Goal: Task Accomplishment & Management: Use online tool/utility

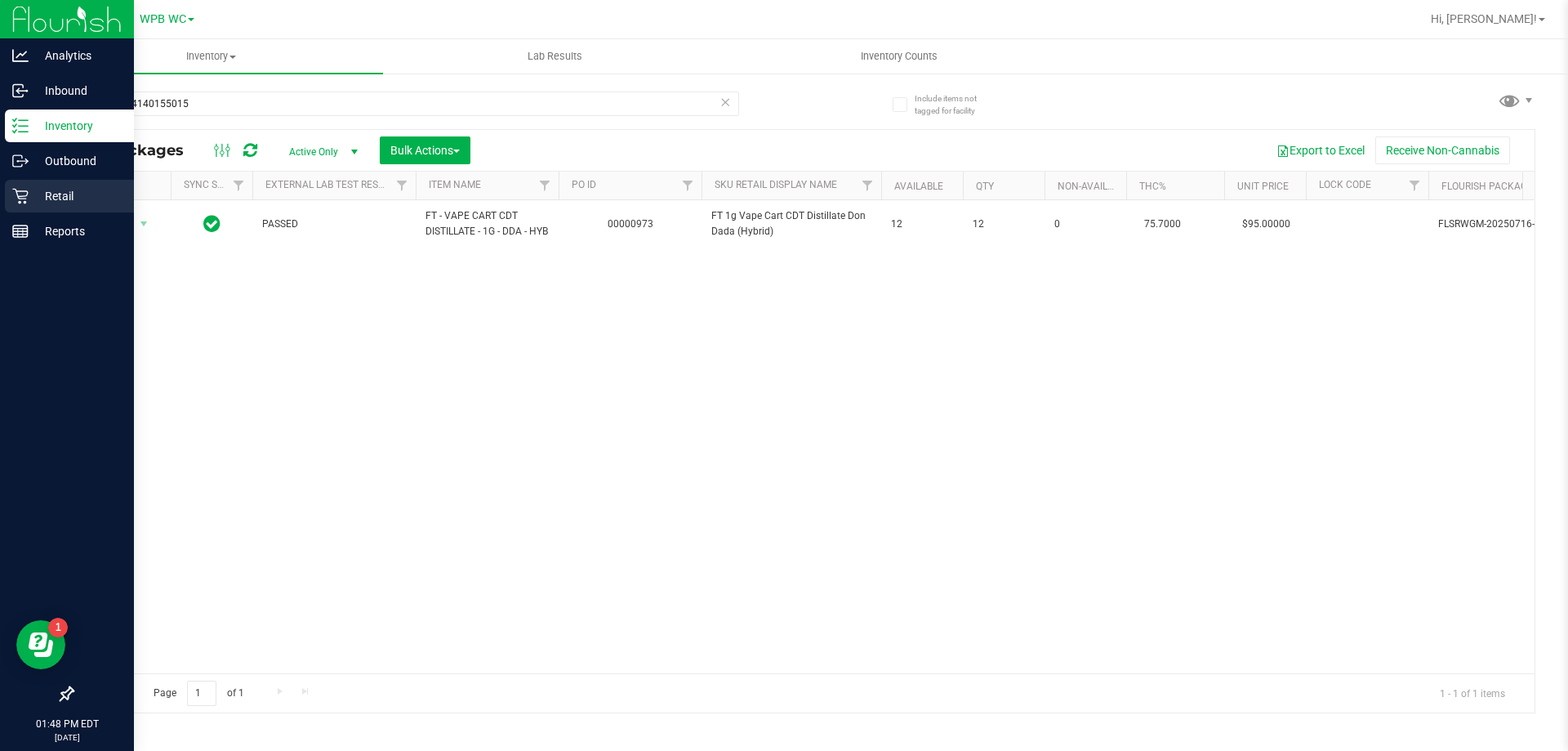
click at [23, 185] on div "Retail" at bounding box center [68, 196] width 129 height 33
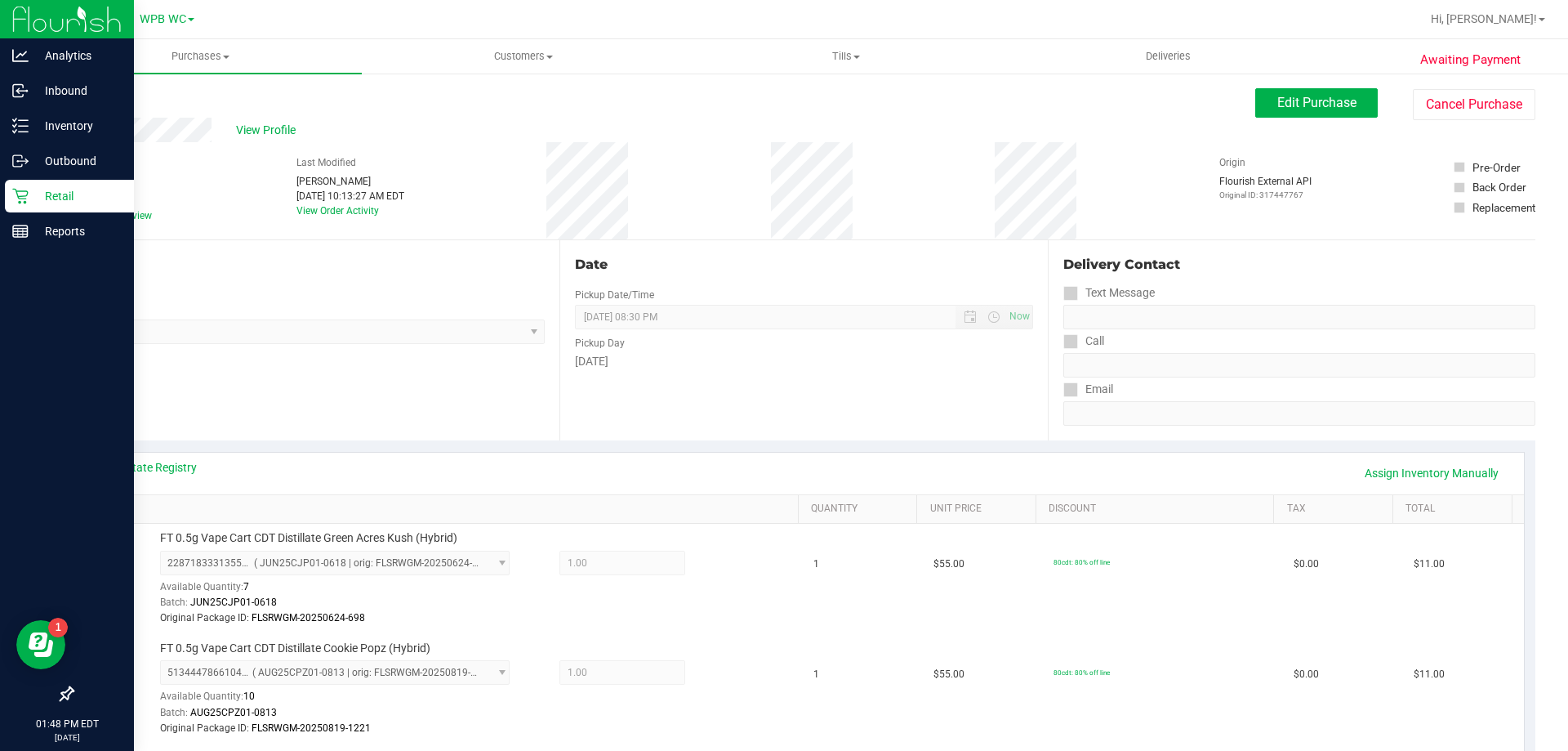
click at [36, 203] on p "Retail" at bounding box center [77, 196] width 98 height 19
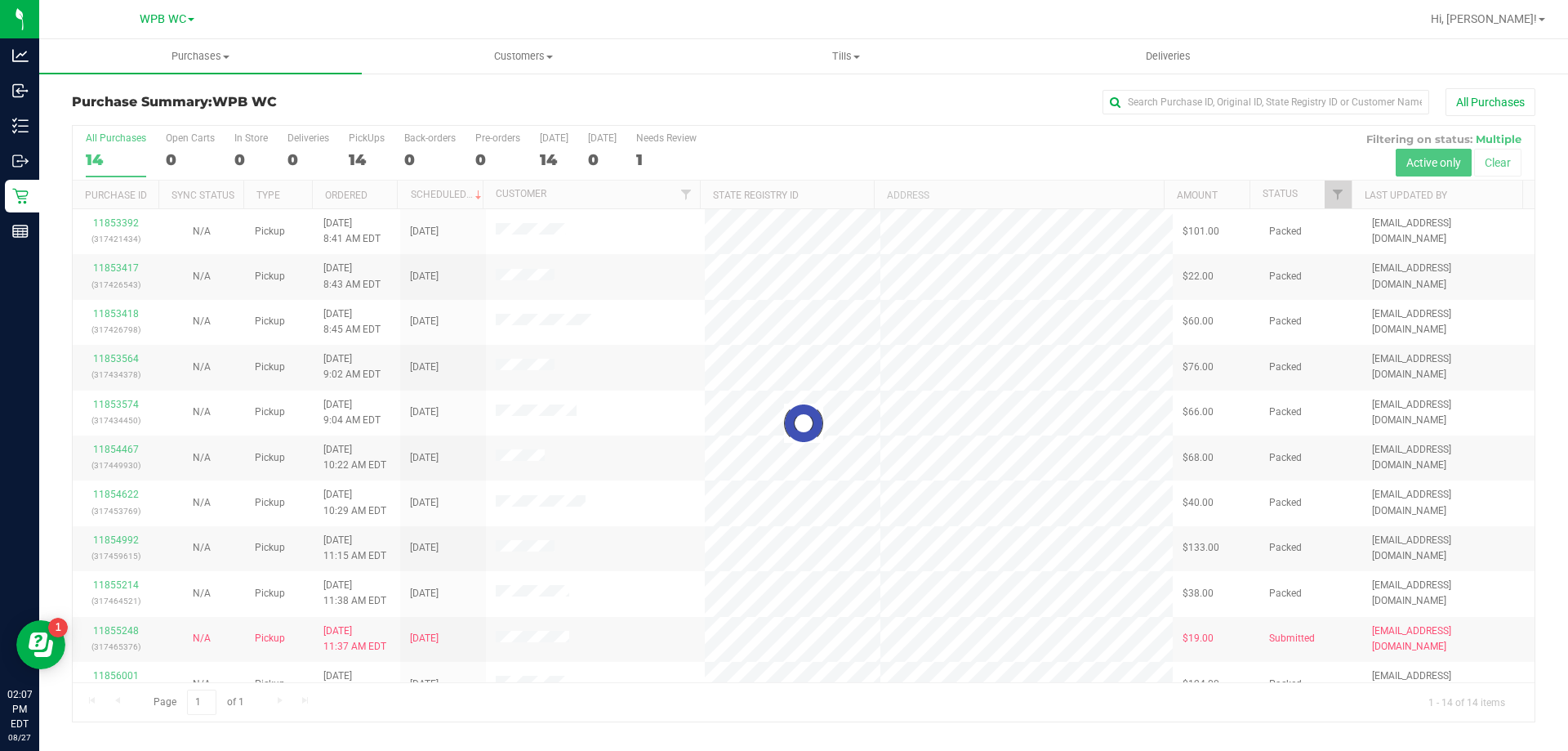
click at [124, 159] on div at bounding box center [804, 424] width 1462 height 596
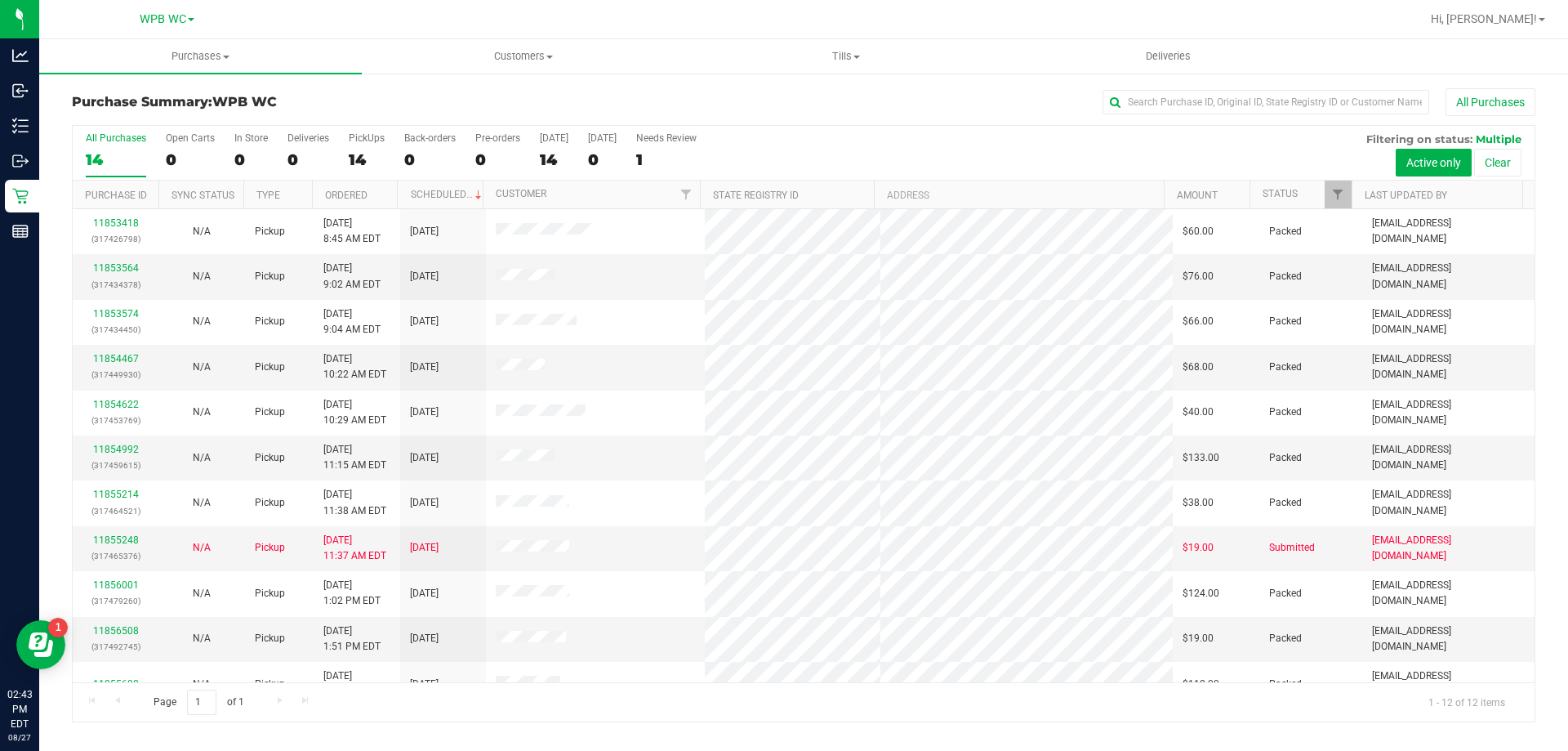
click at [104, 159] on div "14" at bounding box center [116, 160] width 60 height 19
click at [0, 0] on input "All Purchases 14" at bounding box center [0, 0] width 0 height 0
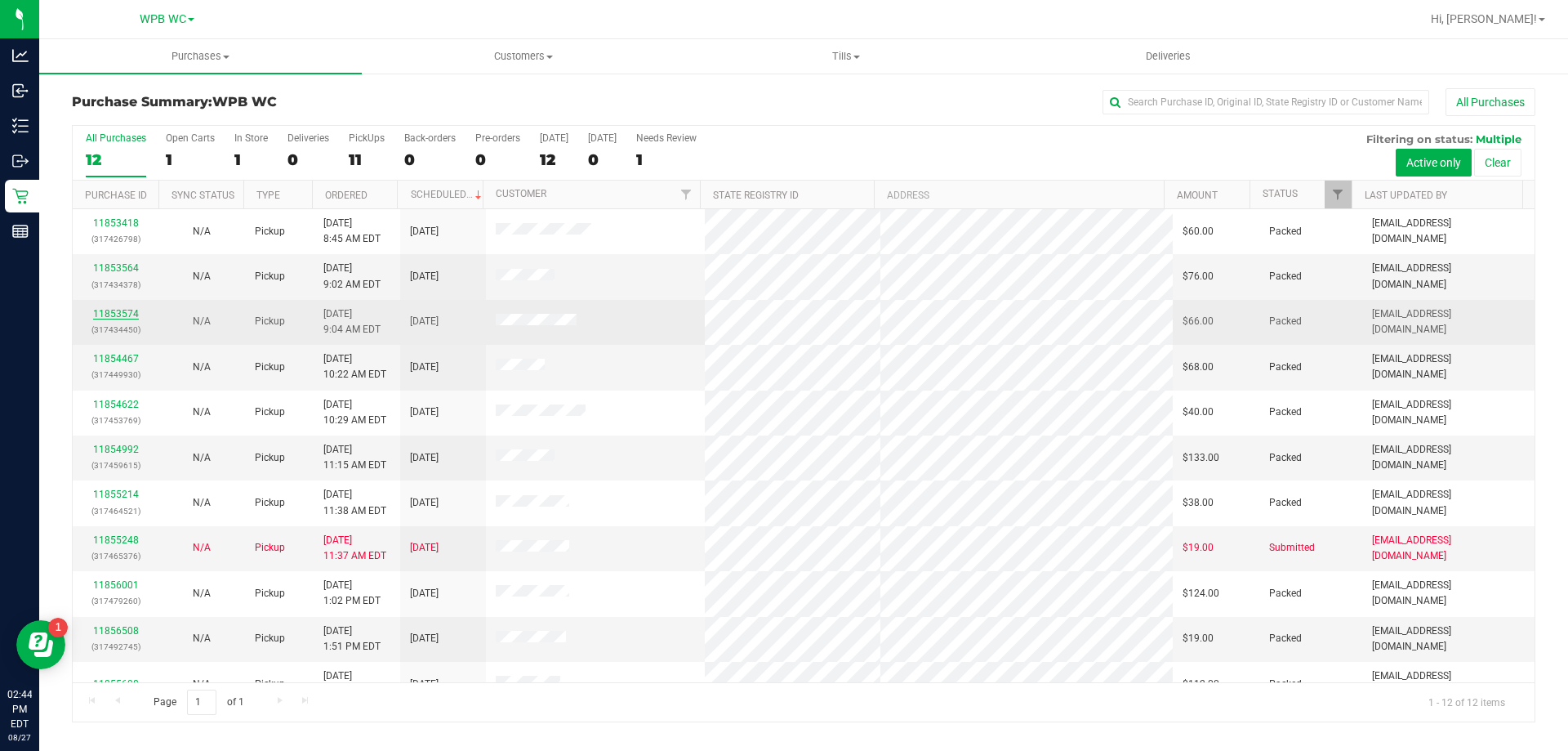
click at [115, 318] on link "11853574" at bounding box center [116, 313] width 46 height 12
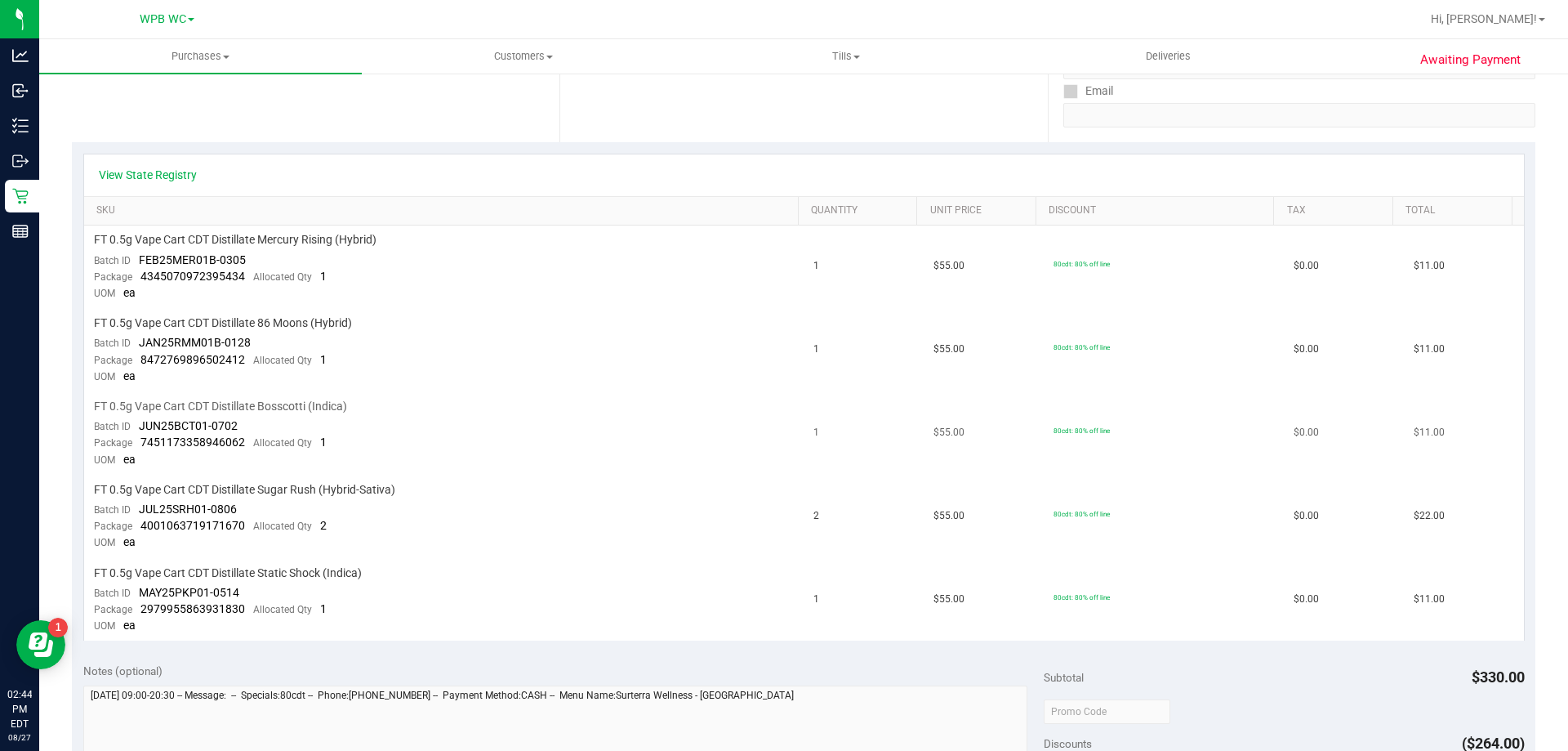
scroll to position [327, 0]
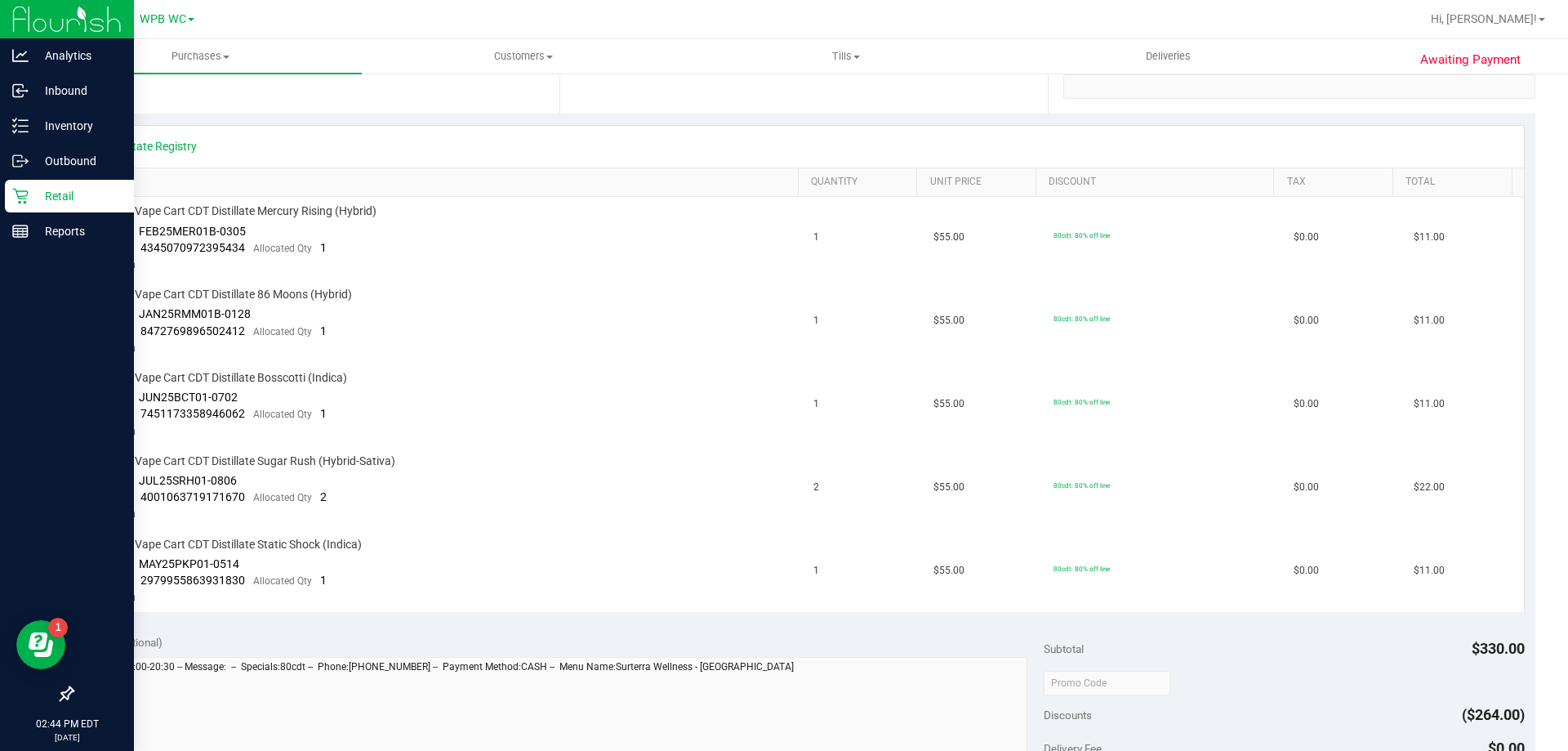
click at [61, 201] on p "Retail" at bounding box center [77, 196] width 98 height 19
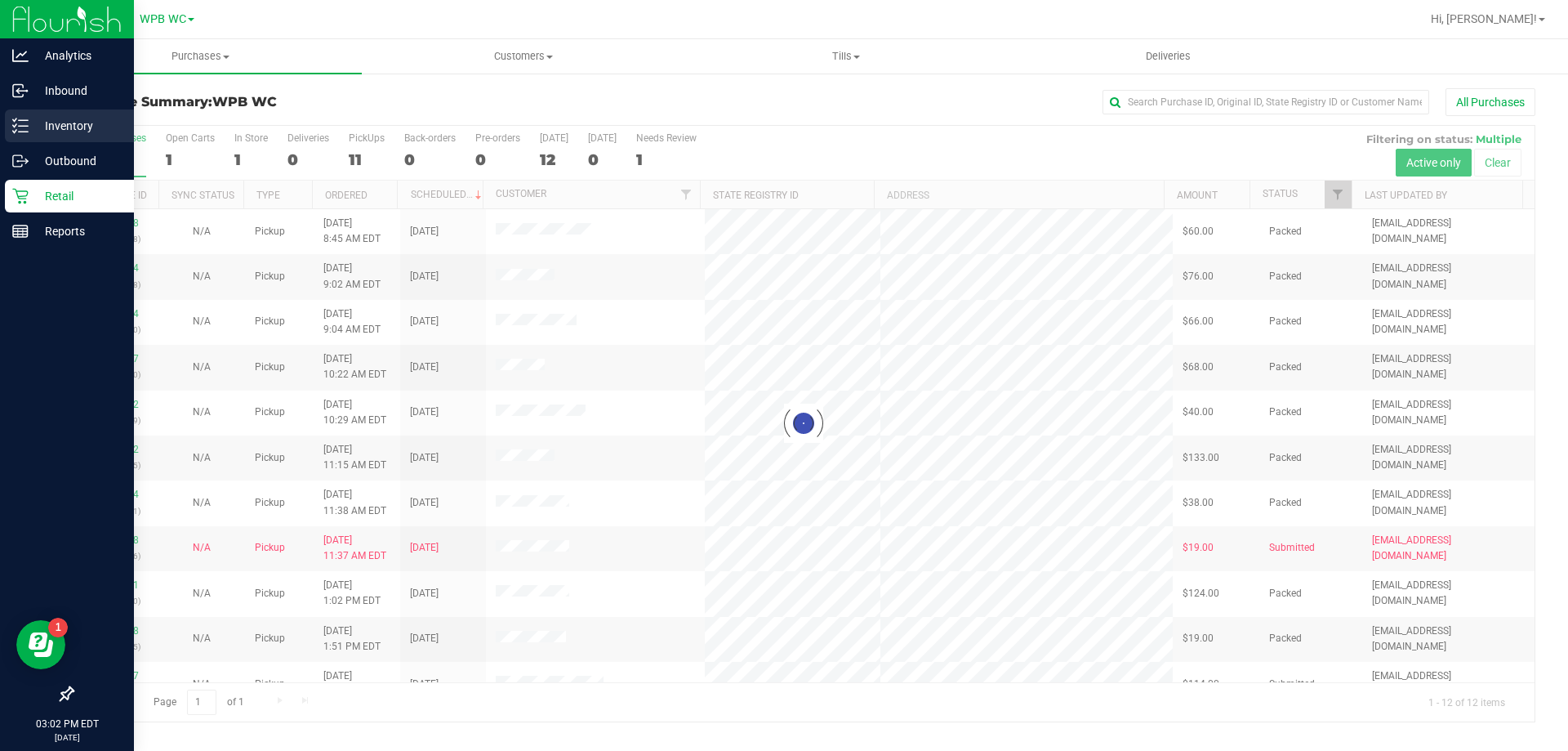
click at [79, 126] on p "Inventory" at bounding box center [77, 125] width 98 height 19
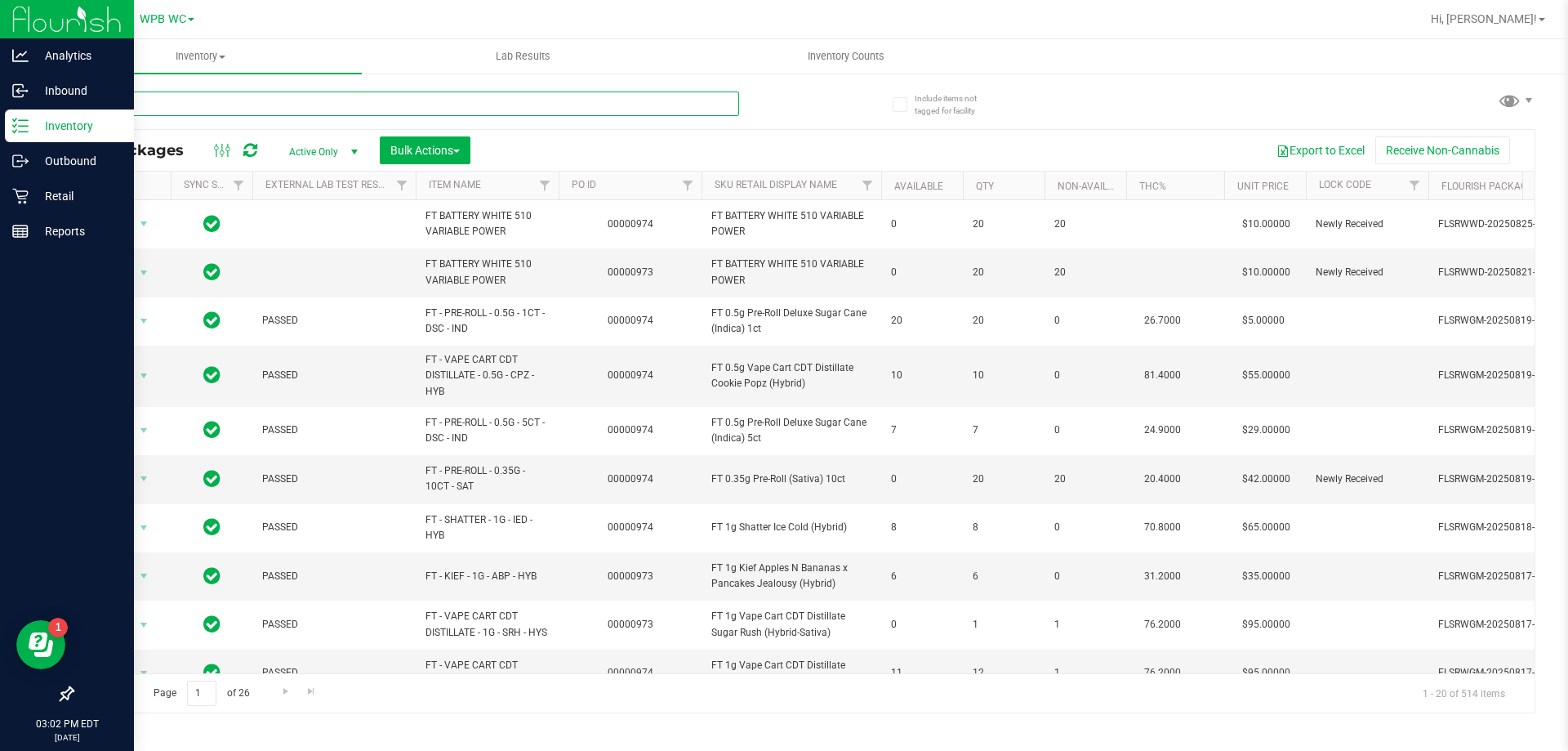
click at [288, 108] on input "text" at bounding box center [405, 103] width 668 height 25
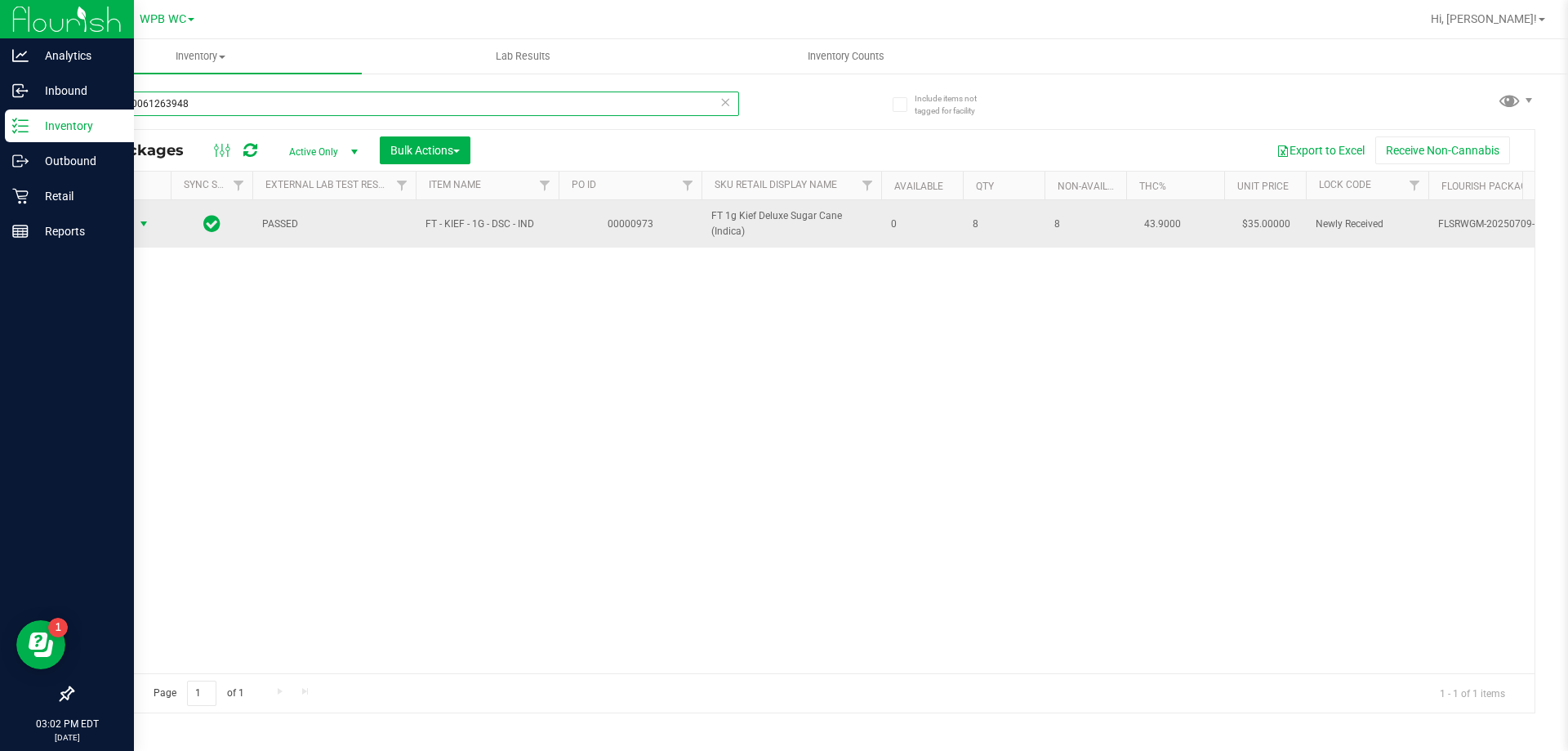
type input "8740810061263948"
click at [128, 227] on span "Action" at bounding box center [110, 224] width 44 height 23
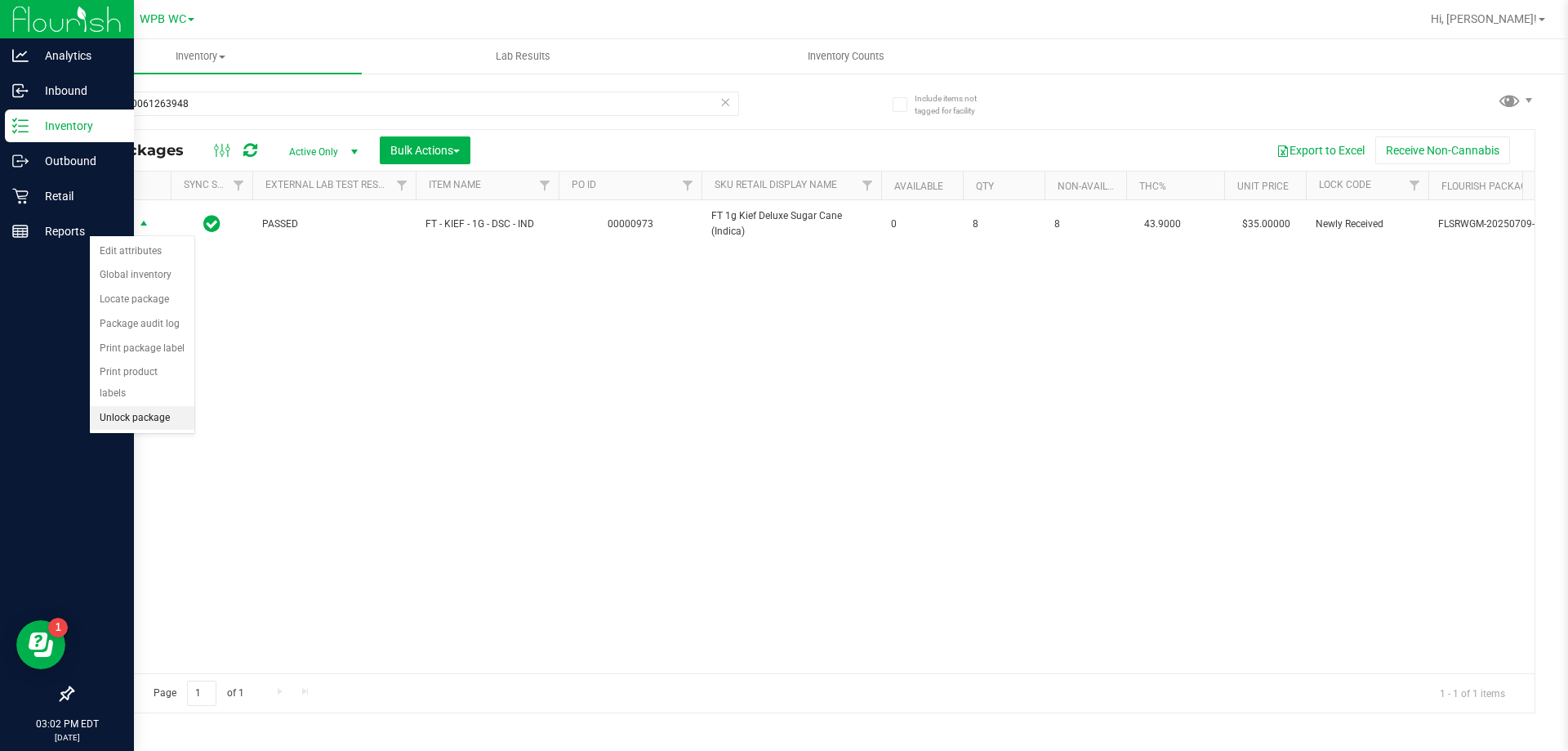
click at [163, 407] on li "Unlock package" at bounding box center [142, 418] width 104 height 25
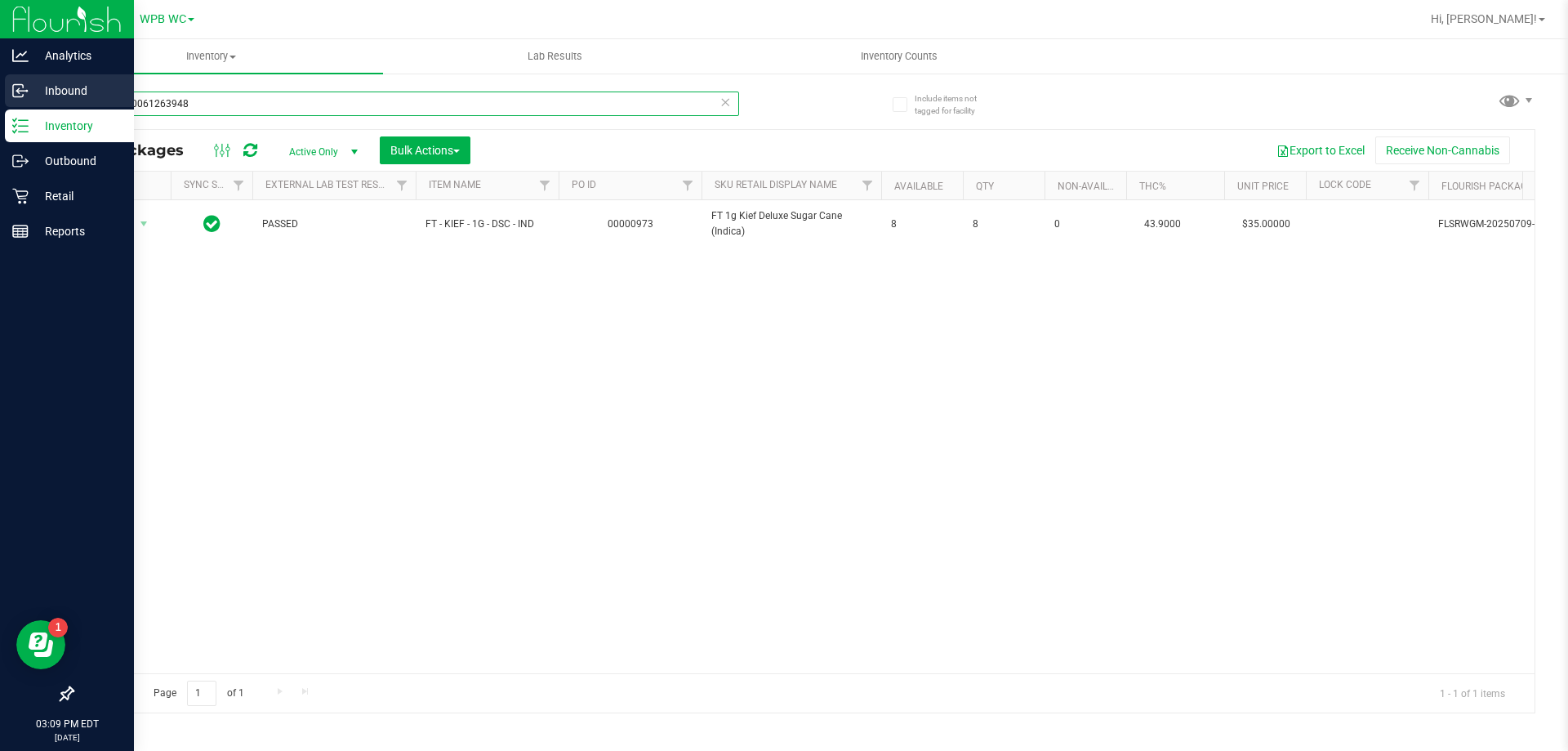
drag, startPoint x: 191, startPoint y: 103, endPoint x: 0, endPoint y: 88, distance: 191.6
click at [0, 88] on div "Analytics Inbound Inventory Outbound Retail Reports 03:09 PM EDT [DATE] 08/27 W…" at bounding box center [784, 376] width 1568 height 751
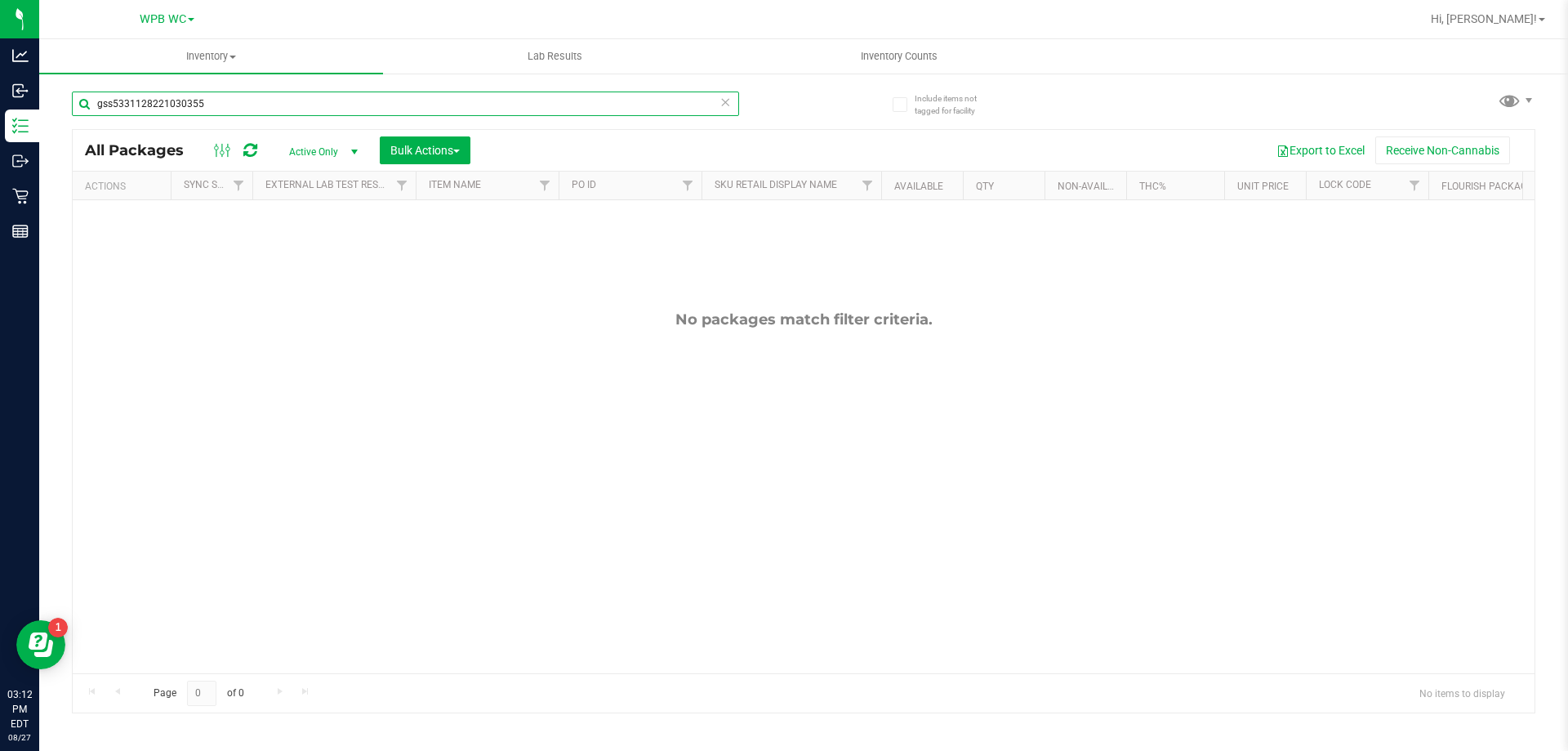
click at [198, 106] on input "gss5331128221030355" at bounding box center [405, 103] width 668 height 25
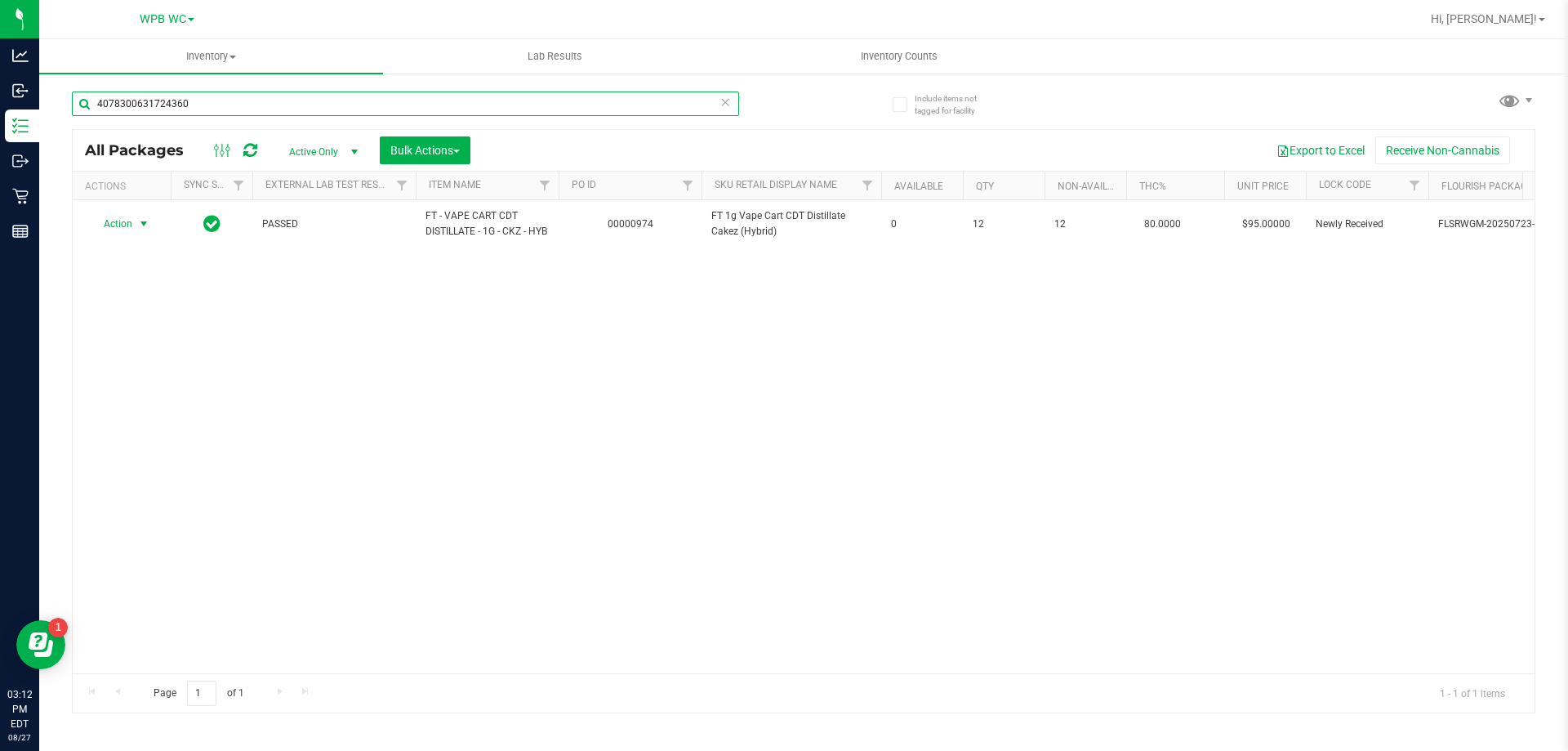
type input "4078300631724360"
click at [122, 228] on span "Action" at bounding box center [110, 224] width 44 height 23
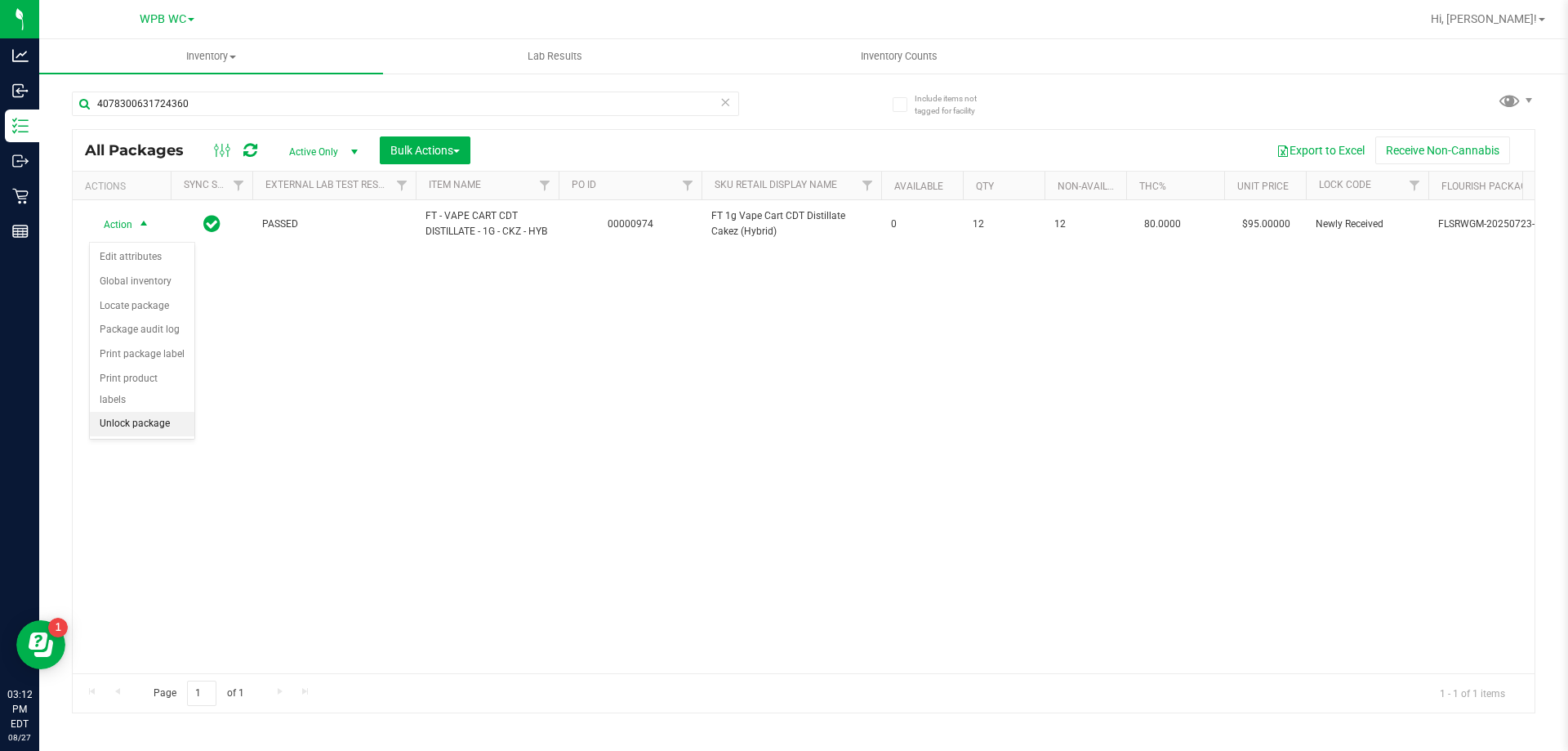
click at [135, 412] on li "Unlock package" at bounding box center [142, 424] width 104 height 25
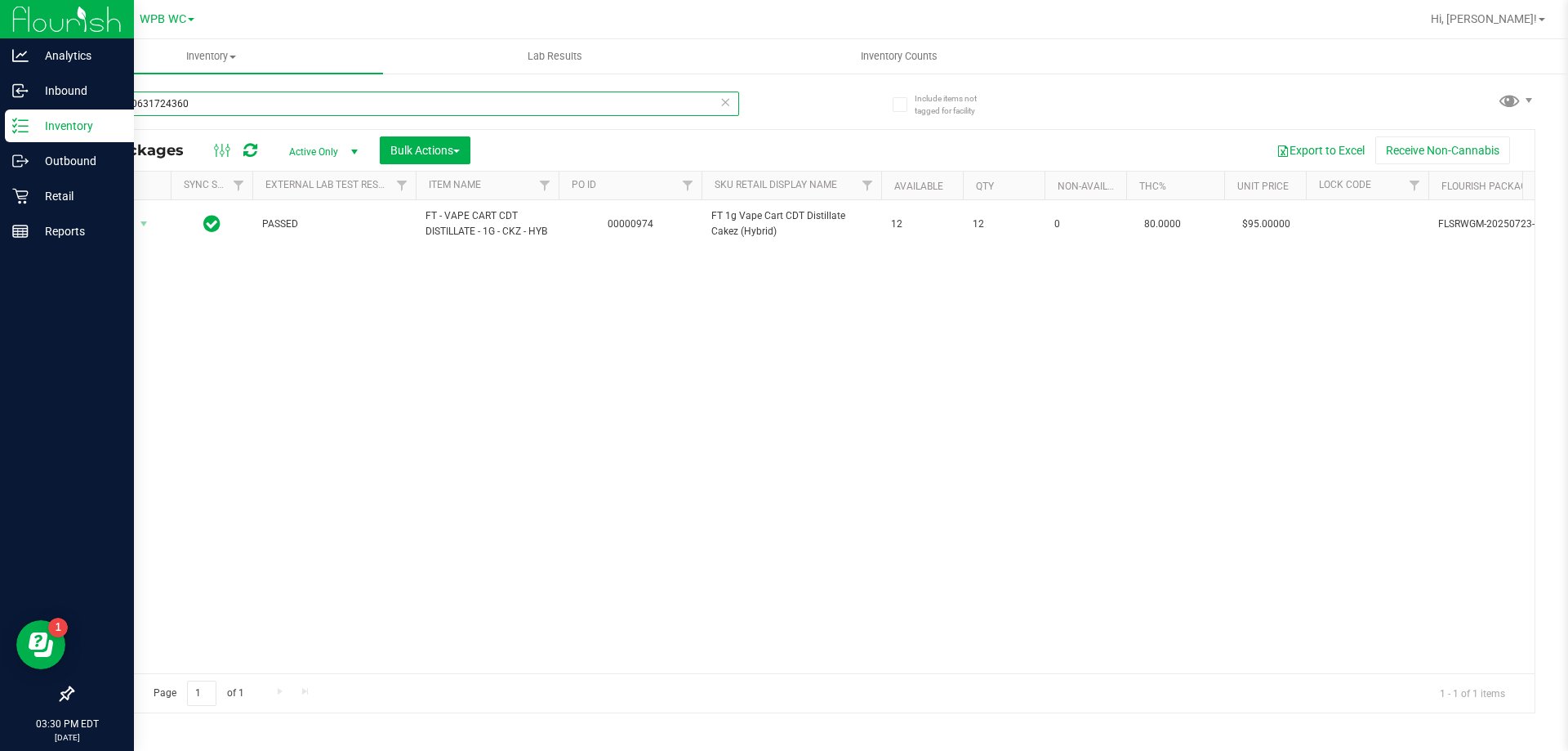
drag, startPoint x: 215, startPoint y: 105, endPoint x: 0, endPoint y: 110, distance: 215.1
click at [0, 110] on div "Analytics Inbound Inventory Outbound Retail Reports 03:30 PM EDT [DATE] 08/27 W…" at bounding box center [784, 376] width 1568 height 751
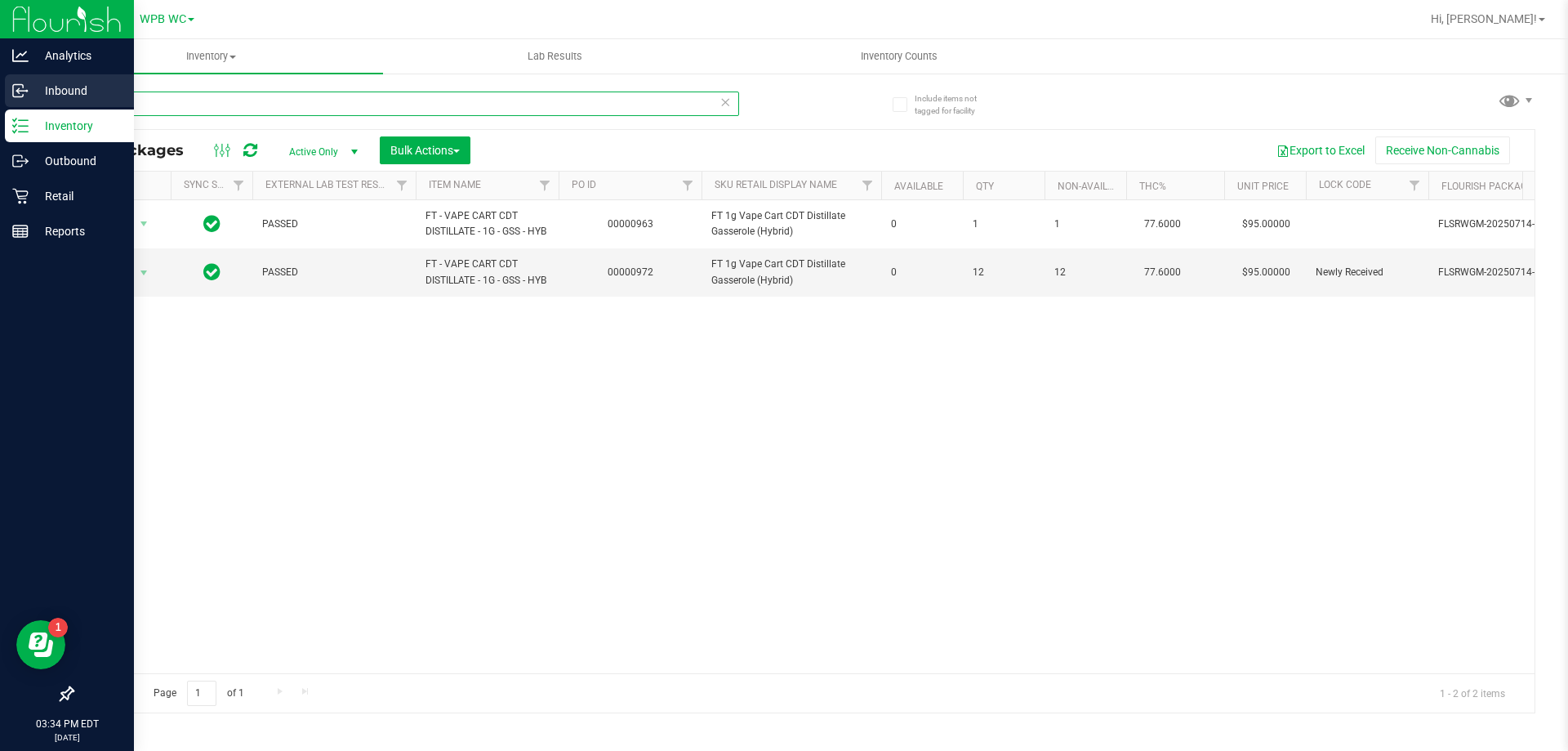
drag, startPoint x: 137, startPoint y: 96, endPoint x: 0, endPoint y: 96, distance: 137.0
click at [0, 96] on div "Analytics Inbound Inventory Outbound Retail Reports 03:34 PM EDT [DATE] 08/27 W…" at bounding box center [784, 376] width 1568 height 751
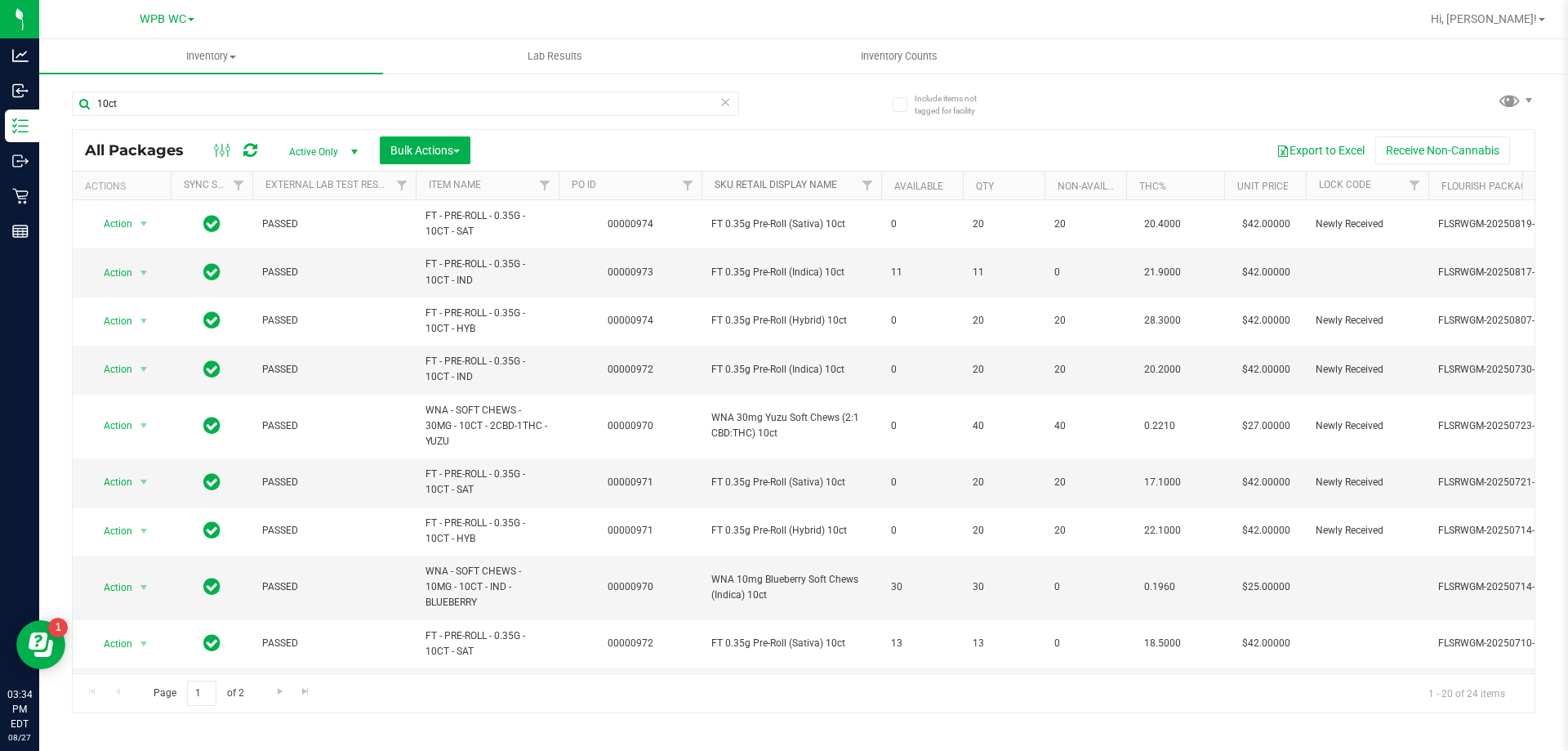
click at [773, 187] on link "Sku Retail Display Name" at bounding box center [776, 185] width 122 height 12
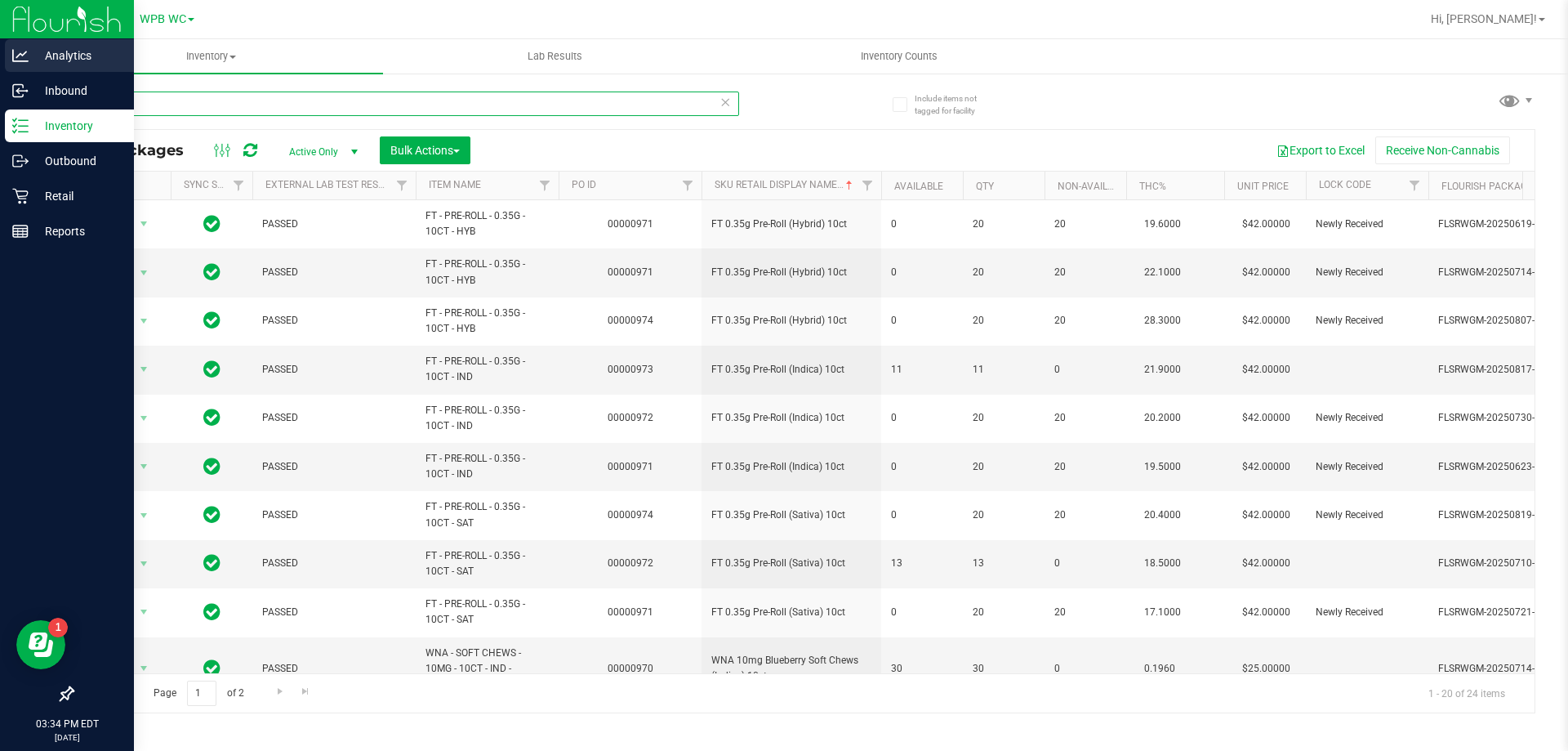
drag, startPoint x: 174, startPoint y: 106, endPoint x: 0, endPoint y: 62, distance: 179.5
click at [0, 62] on div "Analytics Inbound Inventory Outbound Retail Reports 03:34 PM EDT [DATE] 08/27 W…" at bounding box center [784, 376] width 1568 height 751
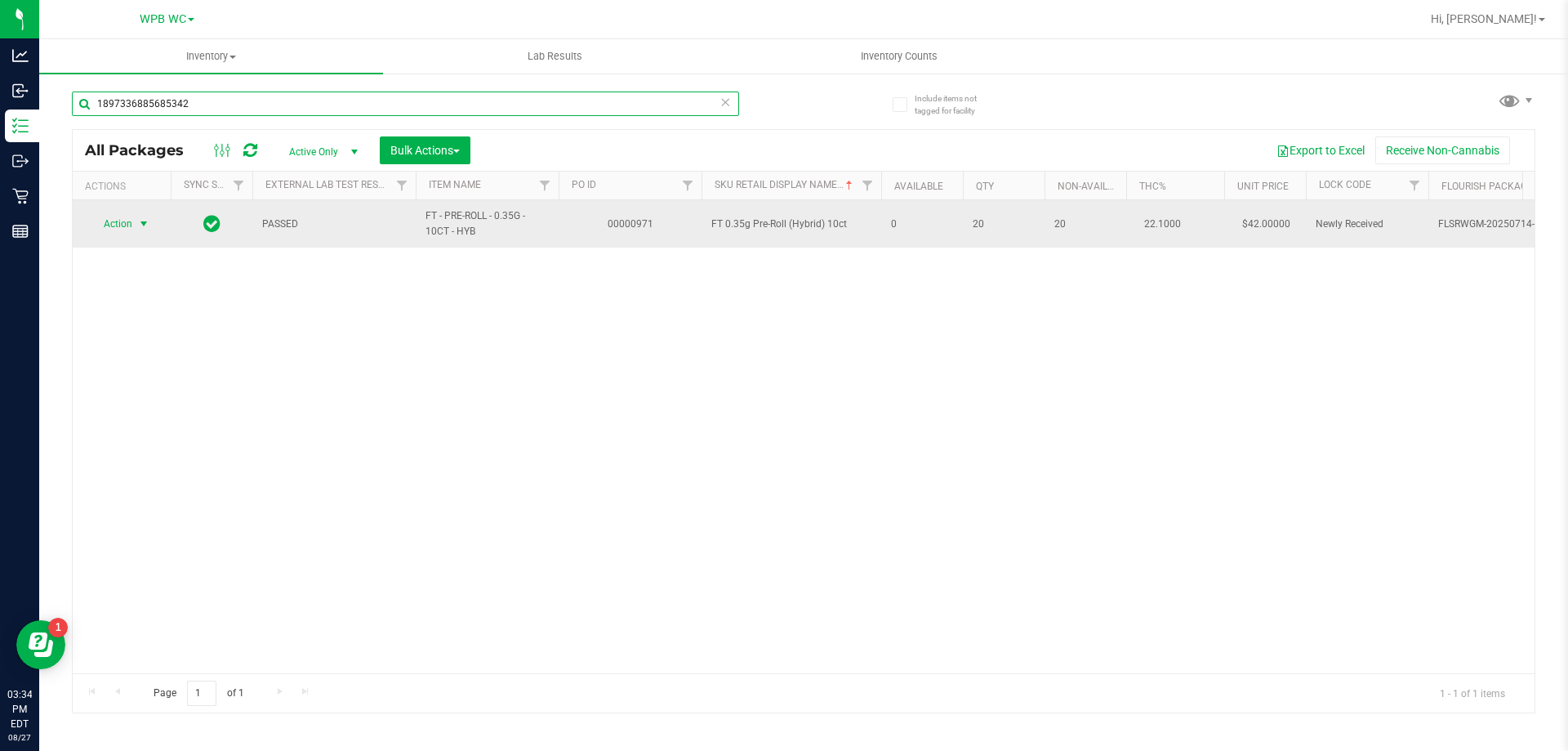
type input "1897336885685342"
click at [121, 221] on span "Action" at bounding box center [110, 224] width 44 height 23
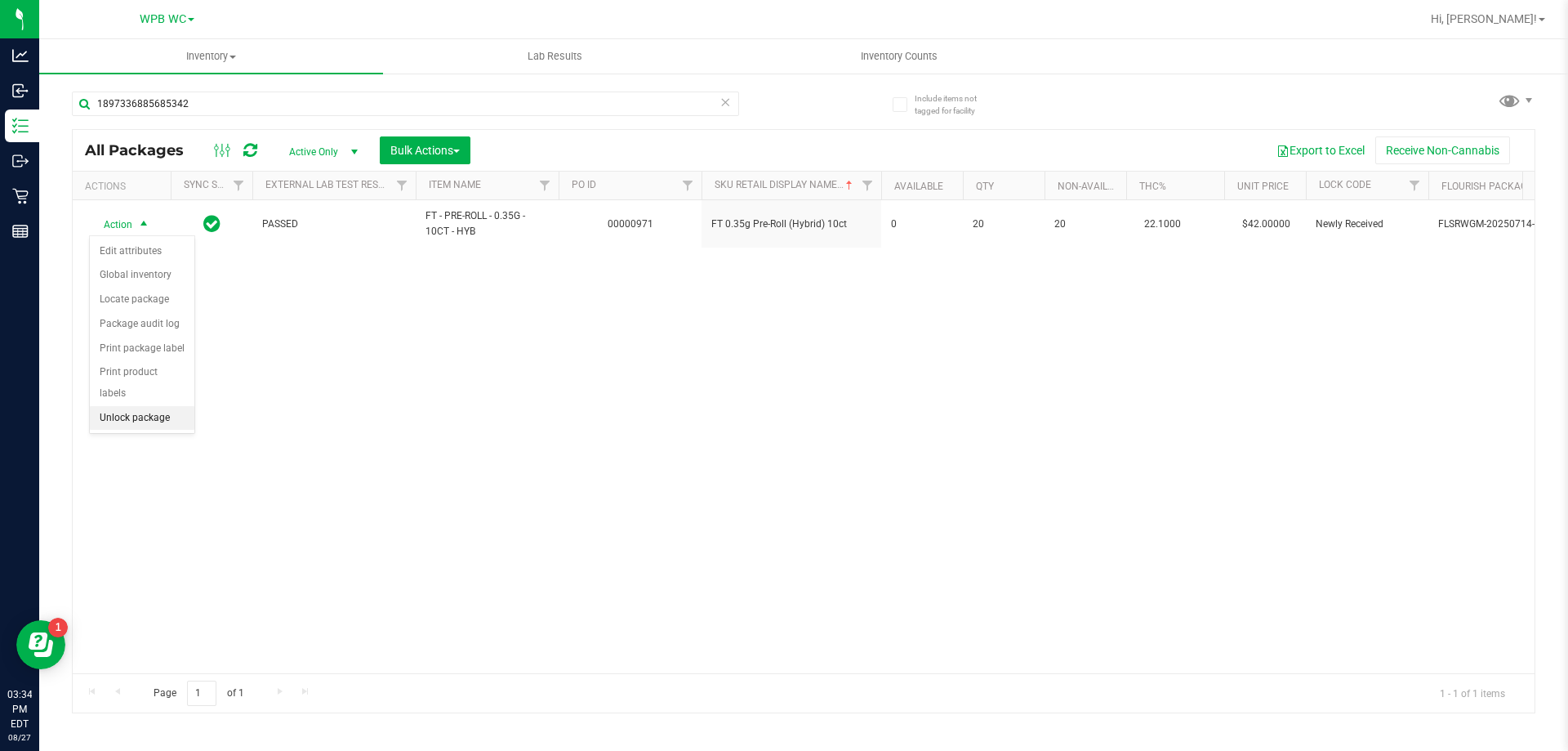
click at [145, 407] on li "Unlock package" at bounding box center [142, 418] width 104 height 25
